Goal: Find contact information: Find contact information

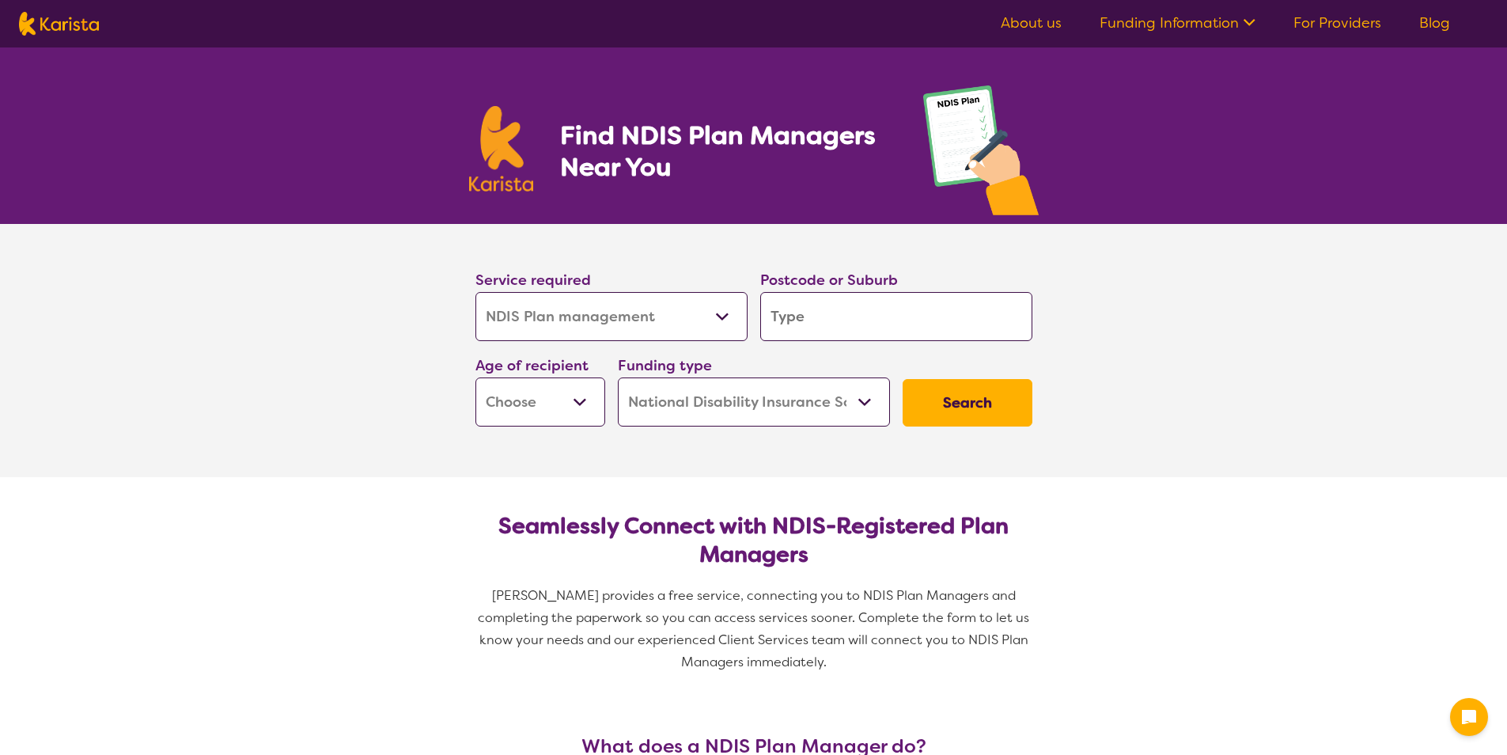
select select "NDIS Plan management"
select select "NDIS"
select select "NDIS Plan management"
select select "NDIS"
select select "NDIS Plan management"
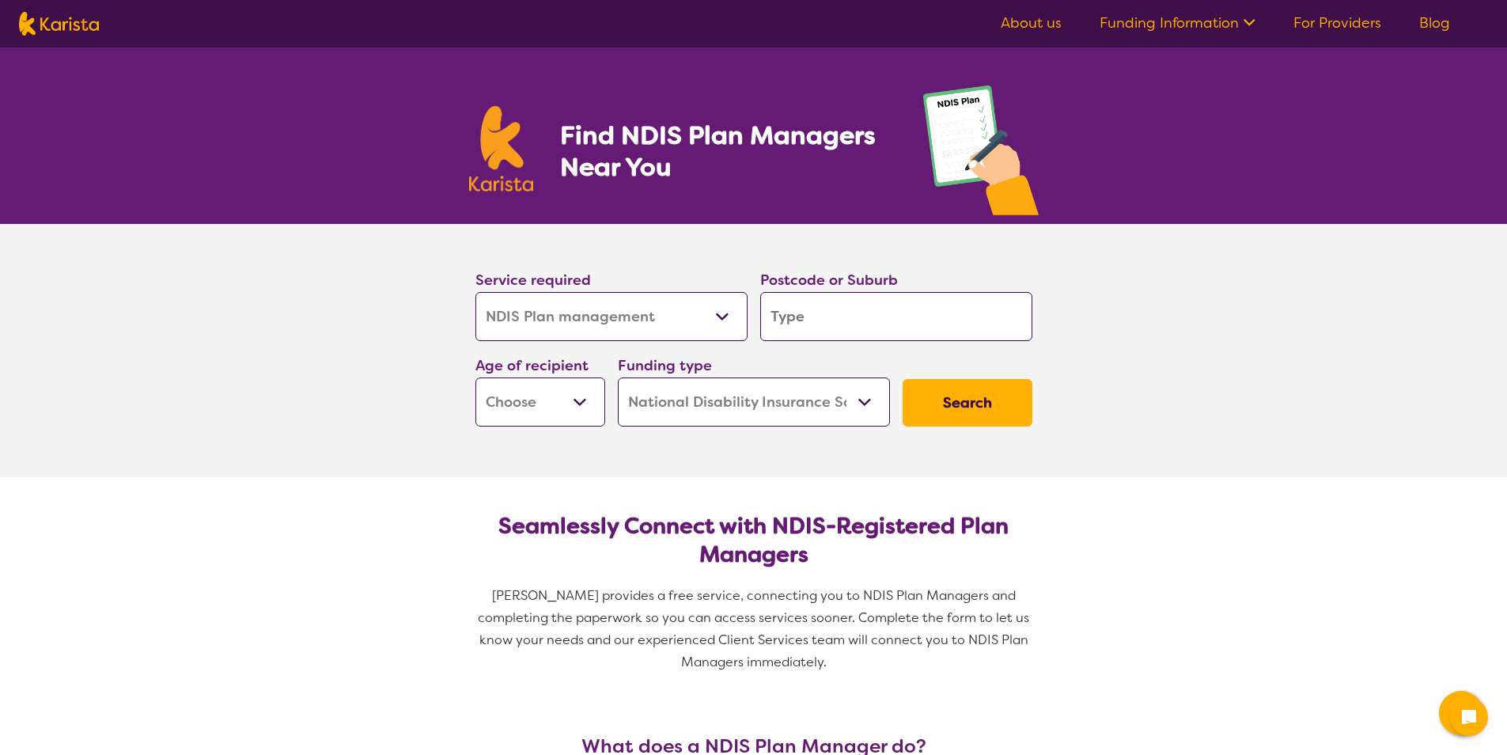
select select "NDIS"
select select "NDIS Plan management"
select select "NDIS"
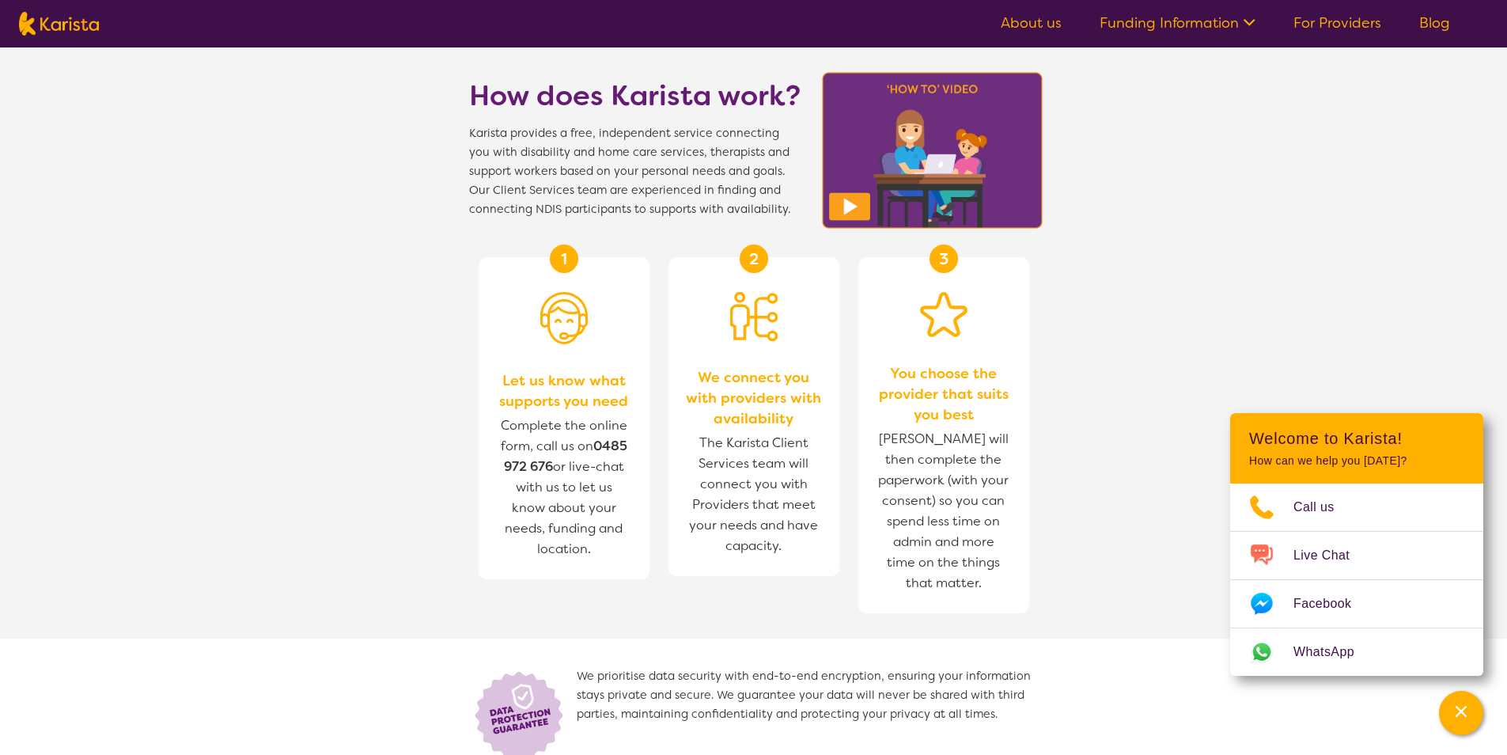
scroll to position [1977, 0]
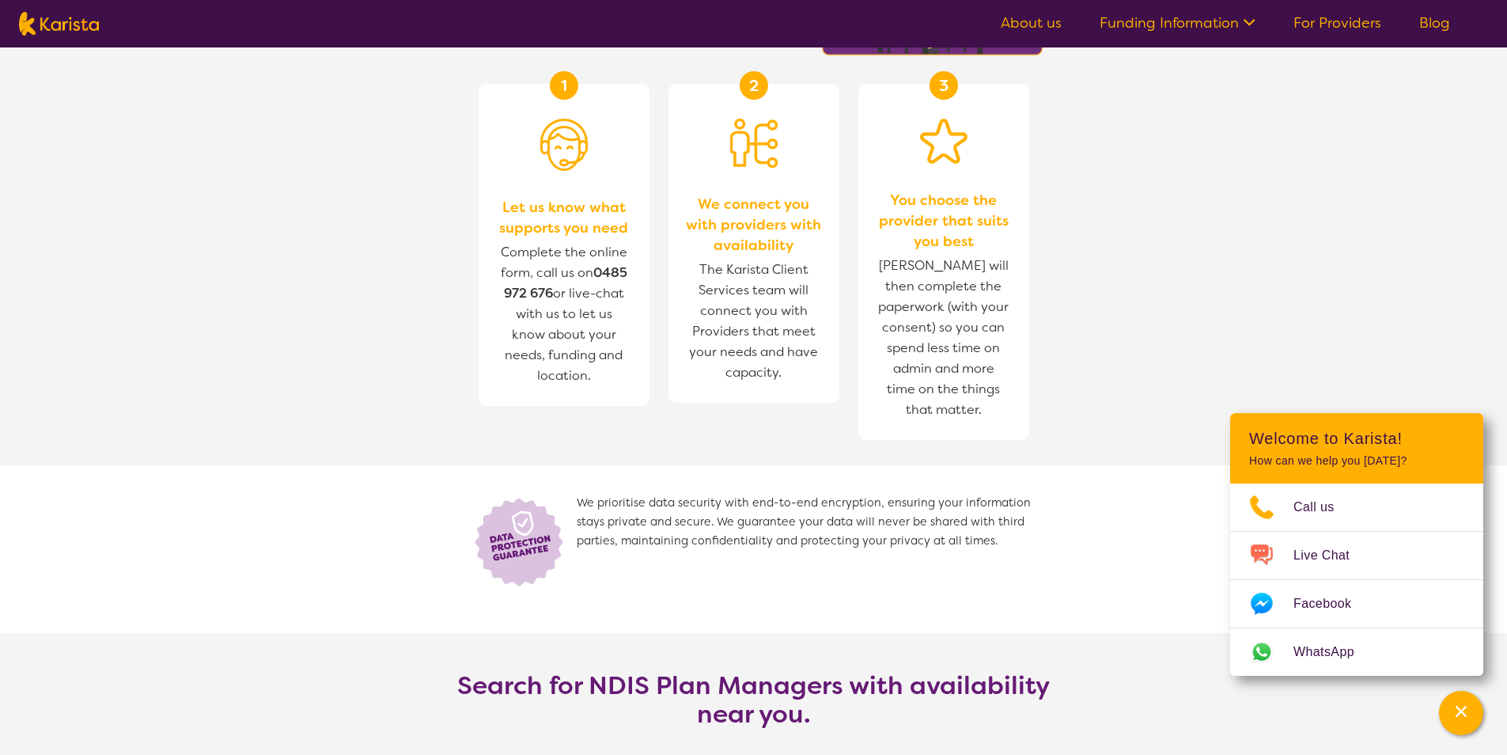
click at [590, 298] on span "Complete the online form, call us on [PHONE_NUMBER] or live-chat with us to let…" at bounding box center [564, 314] width 127 height 140
click at [510, 292] on b "0485 972 676" at bounding box center [565, 282] width 123 height 37
